Goal: Information Seeking & Learning: Check status

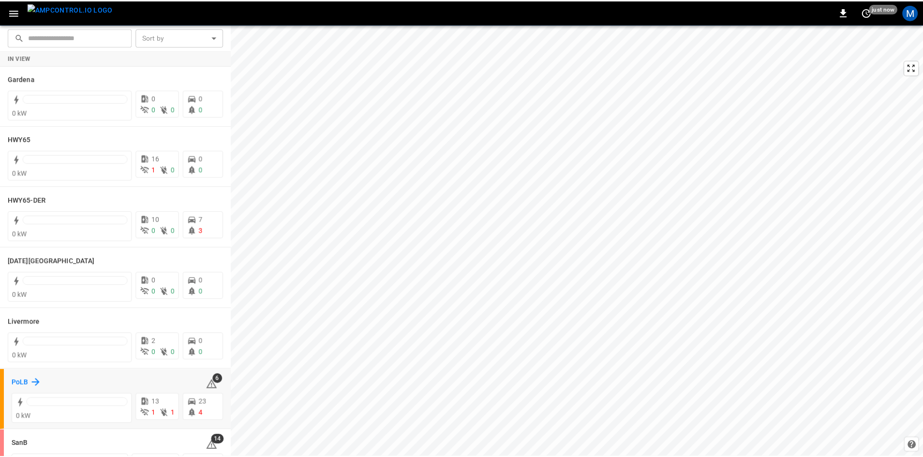
scroll to position [97, 0]
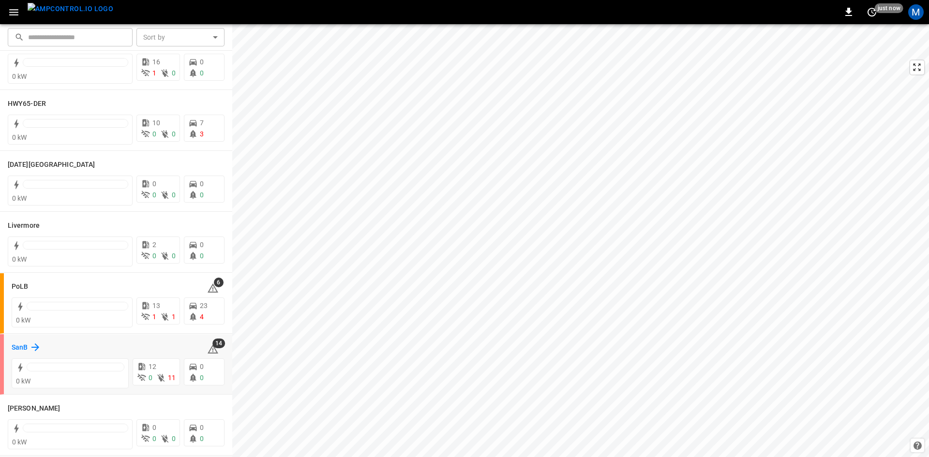
click at [30, 348] on icon at bounding box center [36, 347] width 12 height 12
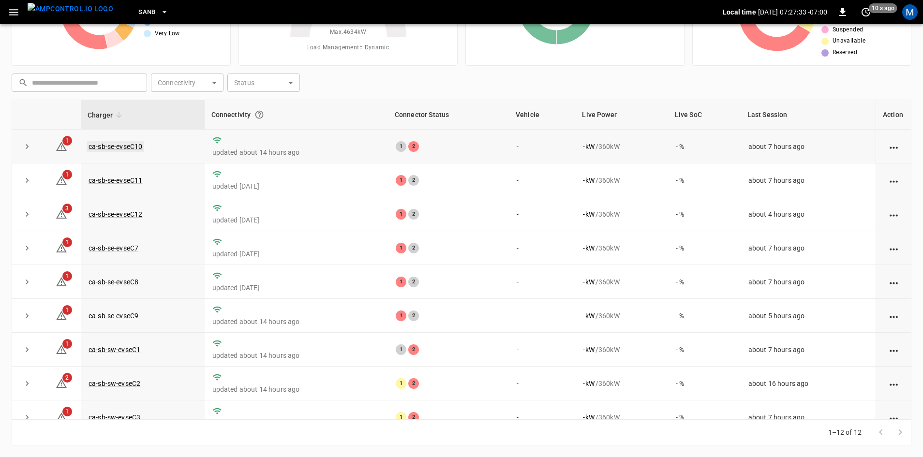
click at [139, 147] on link "ca-sb-se-evseC10" at bounding box center [116, 147] width 58 height 12
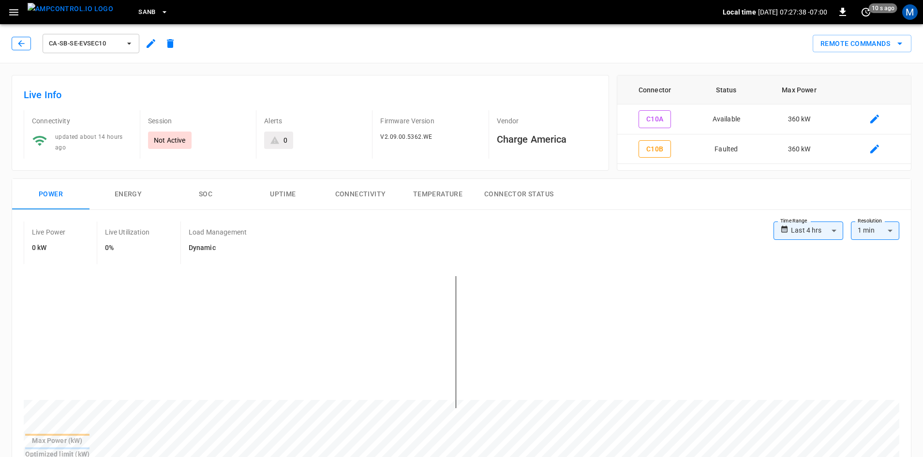
click at [17, 48] on icon "button" at bounding box center [21, 44] width 10 height 10
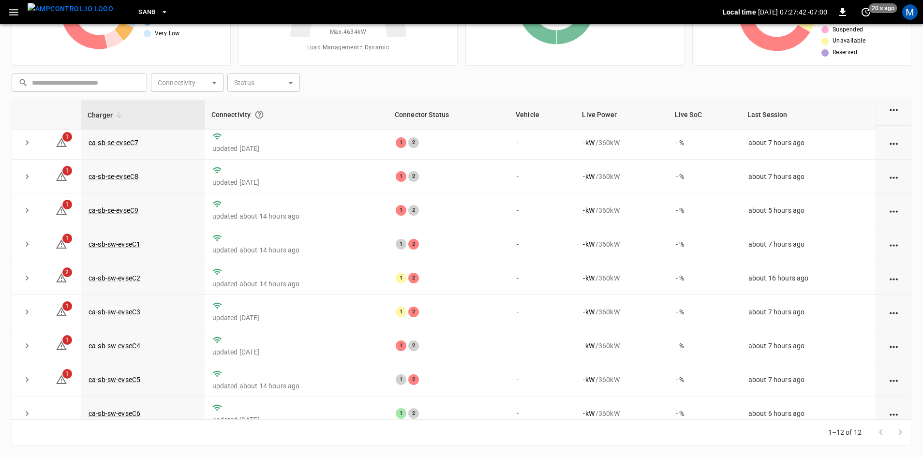
scroll to position [122, 0]
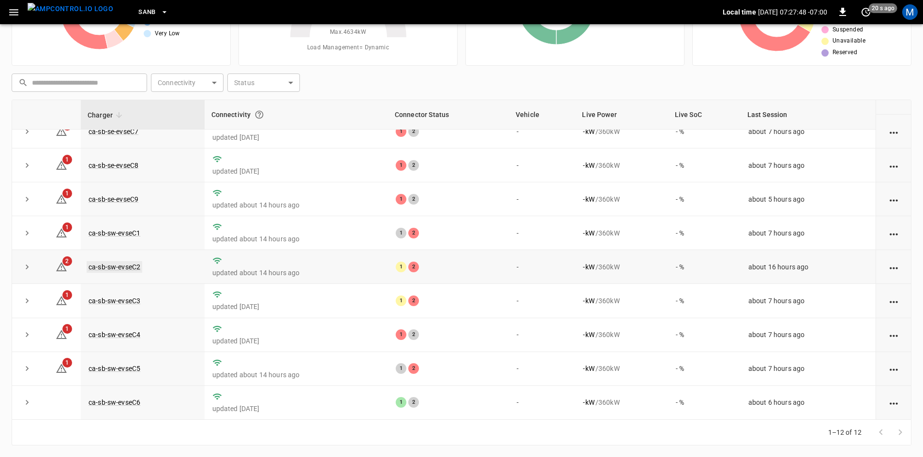
click at [118, 267] on link "ca-sb-sw-evseC2" at bounding box center [115, 267] width 56 height 12
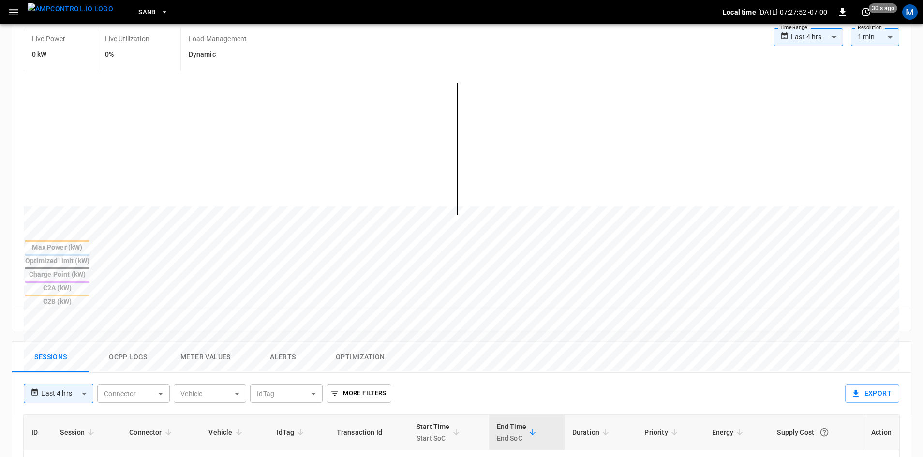
scroll to position [242, 0]
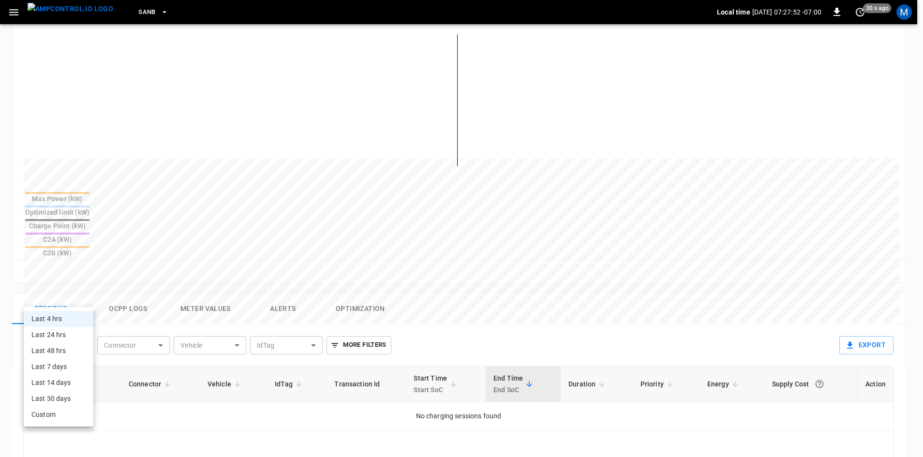
click at [73, 298] on body "**********" at bounding box center [461, 240] width 923 height 965
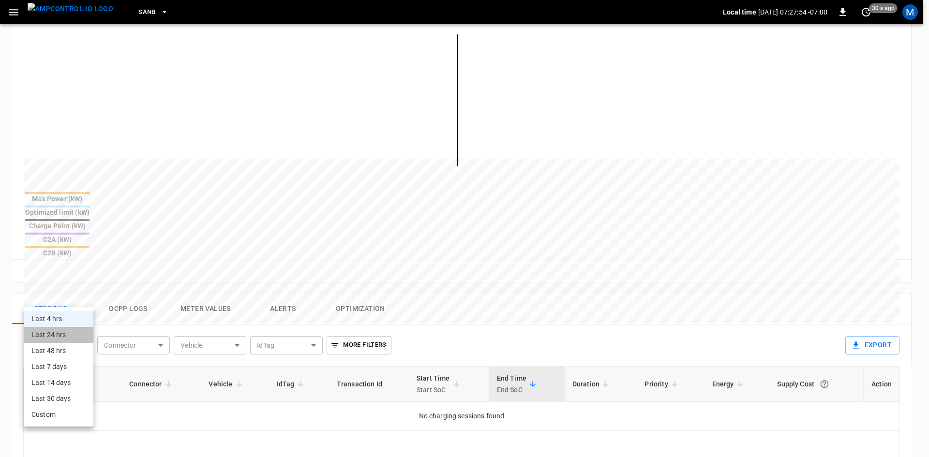
click at [79, 338] on li "Last 24 hrs" at bounding box center [59, 335] width 70 height 16
type input "**********"
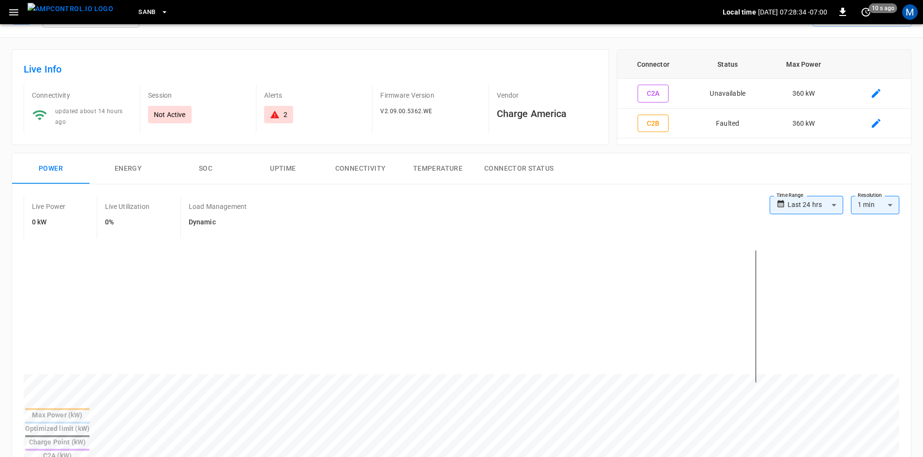
scroll to position [0, 0]
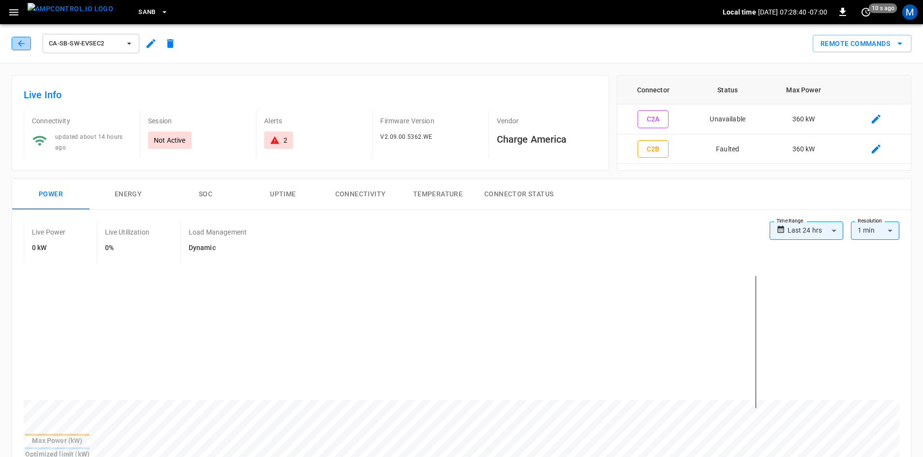
click at [16, 47] on button "button" at bounding box center [21, 44] width 19 height 14
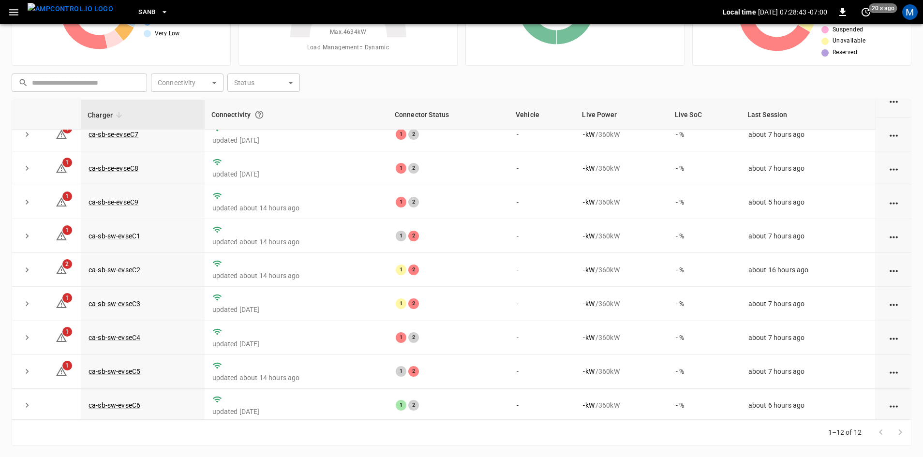
scroll to position [122, 0]
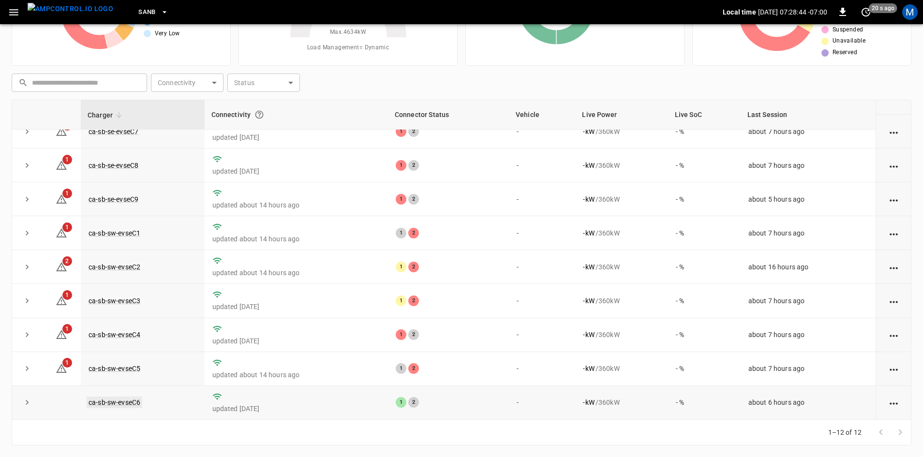
click at [131, 400] on link "ca-sb-sw-evseC6" at bounding box center [115, 403] width 56 height 12
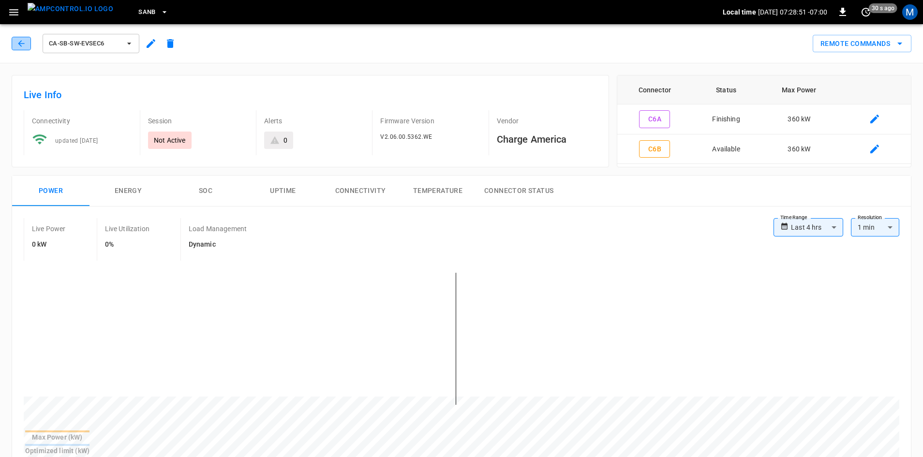
click at [27, 46] on button "button" at bounding box center [21, 44] width 19 height 14
